Goal: Information Seeking & Learning: Learn about a topic

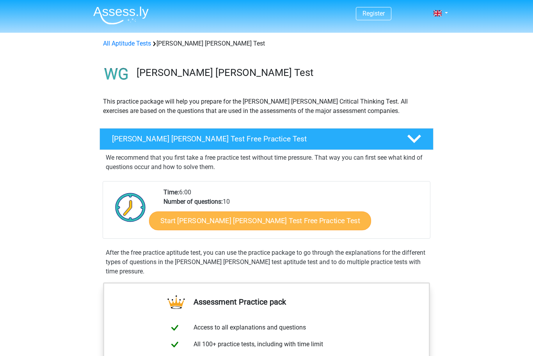
click at [183, 222] on link "Start [PERSON_NAME] [PERSON_NAME] Test Free Practice Test" at bounding box center [260, 221] width 222 height 19
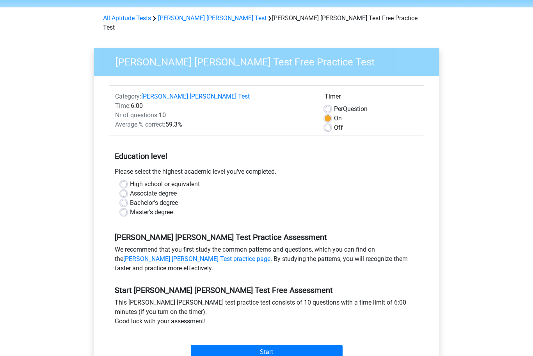
scroll to position [25, 0]
click at [130, 198] on label "Bachelor's degree" at bounding box center [154, 202] width 48 height 9
click at [125, 198] on input "Bachelor's degree" at bounding box center [123, 202] width 6 height 8
radio input "true"
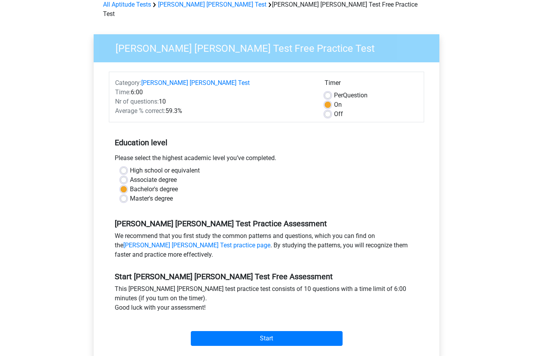
scroll to position [67, 0]
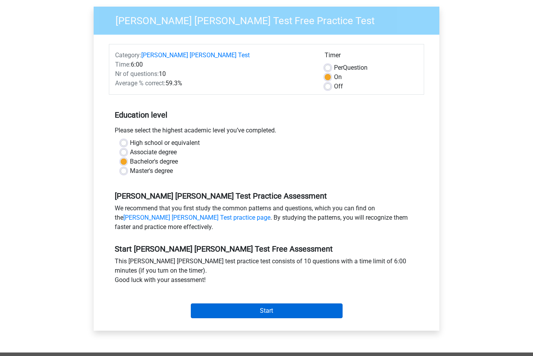
click at [220, 304] on input "Start" at bounding box center [267, 311] width 152 height 15
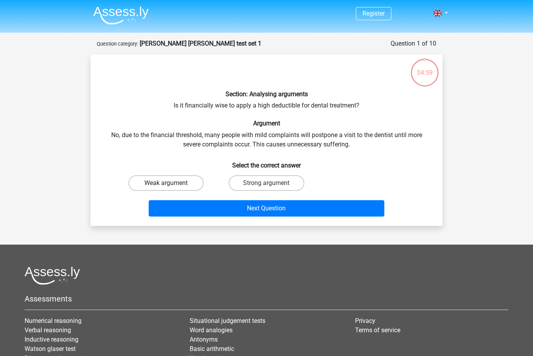
click at [165, 188] on label "Weak argument" at bounding box center [165, 183] width 75 height 16
click at [166, 188] on input "Weak argument" at bounding box center [168, 185] width 5 height 5
radio input "true"
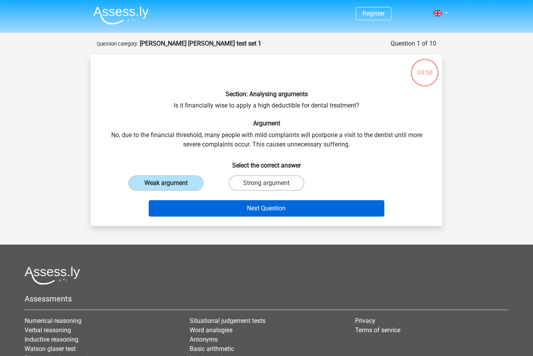
click at [236, 209] on button "Next Question" at bounding box center [267, 208] width 236 height 16
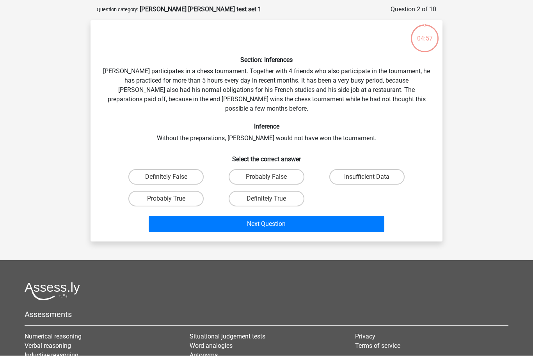
scroll to position [39, 0]
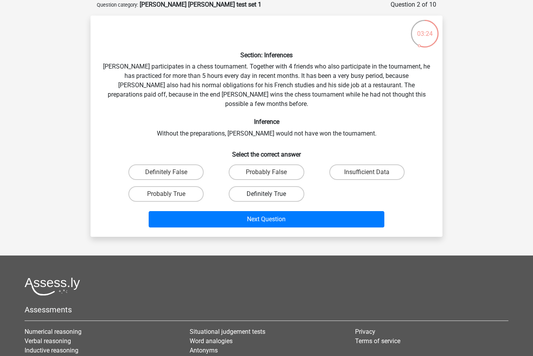
click at [292, 186] on label "Definitely True" at bounding box center [266, 194] width 75 height 16
click at [271, 194] on input "Definitely True" at bounding box center [268, 196] width 5 height 5
radio input "true"
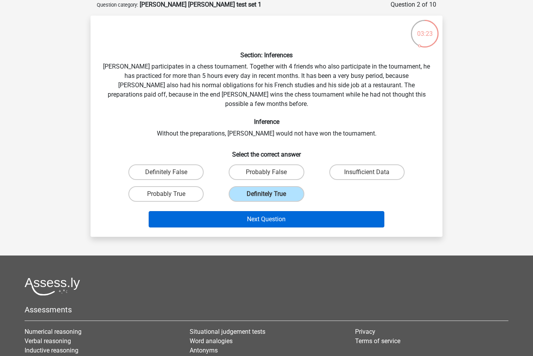
click at [315, 212] on button "Next Question" at bounding box center [267, 219] width 236 height 16
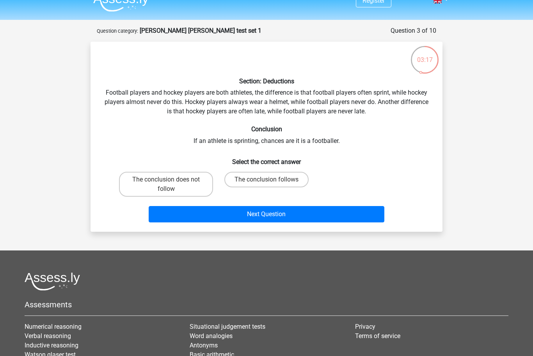
scroll to position [10, 0]
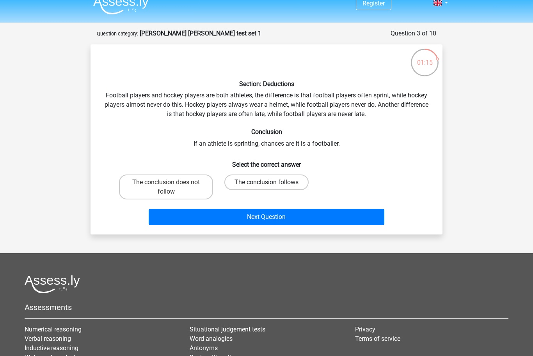
click at [290, 183] on label "The conclusion follows" at bounding box center [266, 183] width 84 height 16
click at [271, 183] on input "The conclusion follows" at bounding box center [268, 185] width 5 height 5
radio input "true"
click at [279, 217] on button "Next Question" at bounding box center [267, 217] width 236 height 16
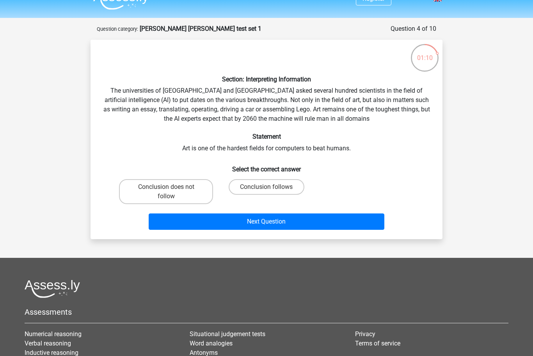
scroll to position [12, 0]
